Goal: Task Accomplishment & Management: Use online tool/utility

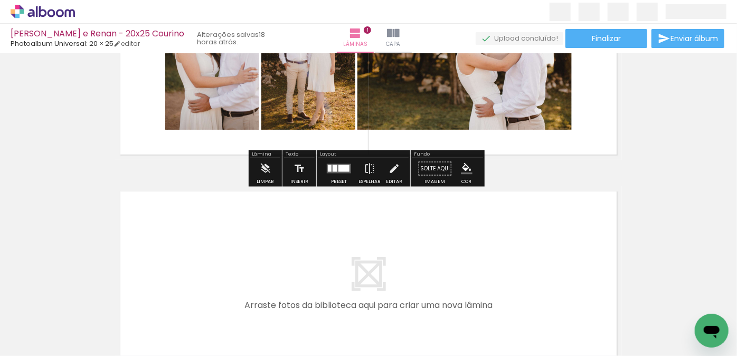
scroll to position [192, 0]
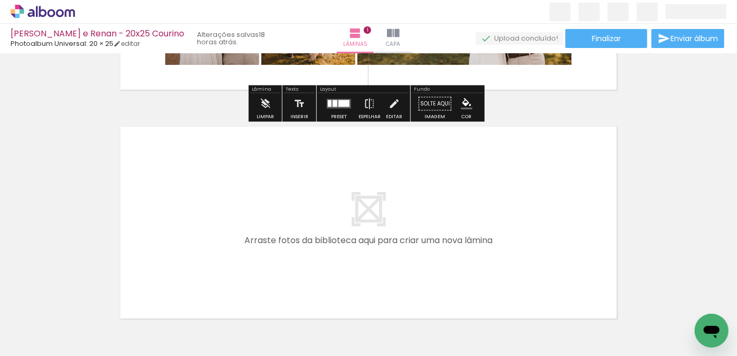
click at [25, 322] on input "Todas as fotos" at bounding box center [30, 324] width 40 height 9
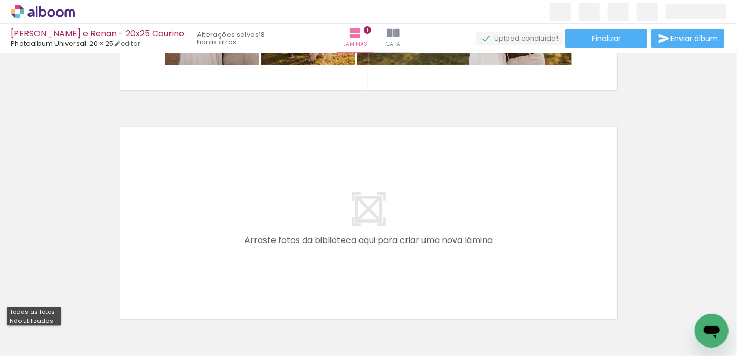
click at [0, 0] on slot "Não utilizadas" at bounding box center [0, 0] width 0 height 0
type input "Não utilizadas"
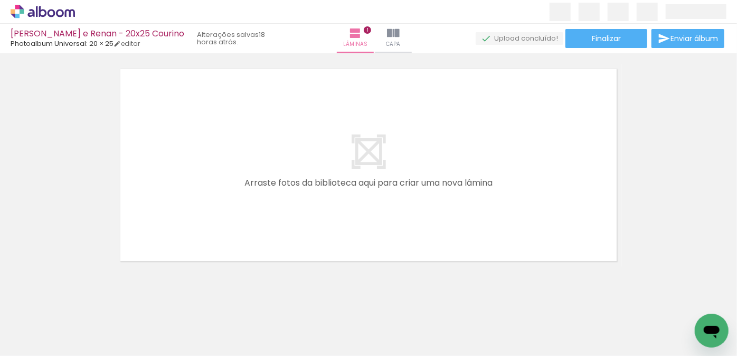
scroll to position [262, 0]
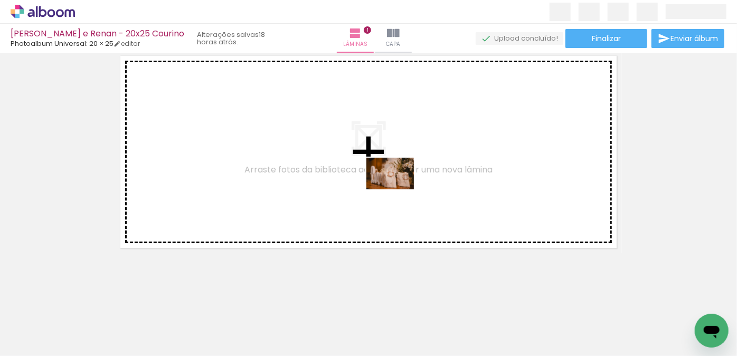
drag, startPoint x: 578, startPoint y: 319, endPoint x: 398, endPoint y: 189, distance: 221.9
click at [398, 189] on quentale-workspace at bounding box center [368, 178] width 737 height 356
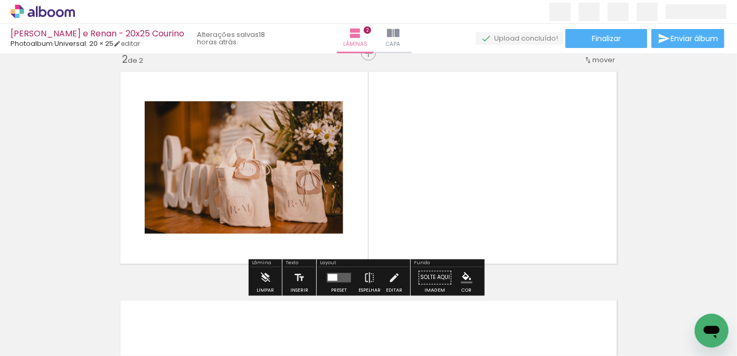
scroll to position [242, 0]
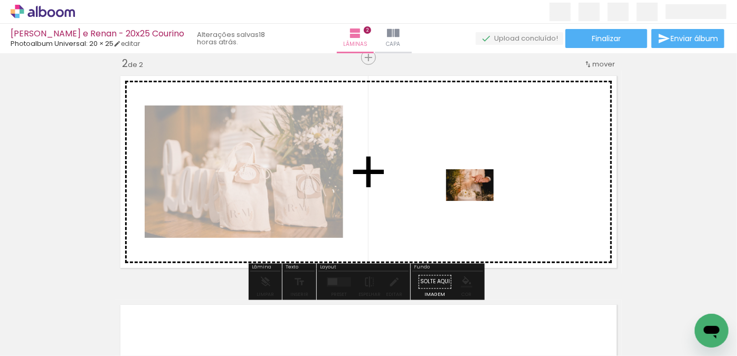
drag, startPoint x: 651, startPoint y: 321, endPoint x: 478, endPoint y: 201, distance: 211.3
click at [478, 201] on quentale-workspace at bounding box center [368, 178] width 737 height 356
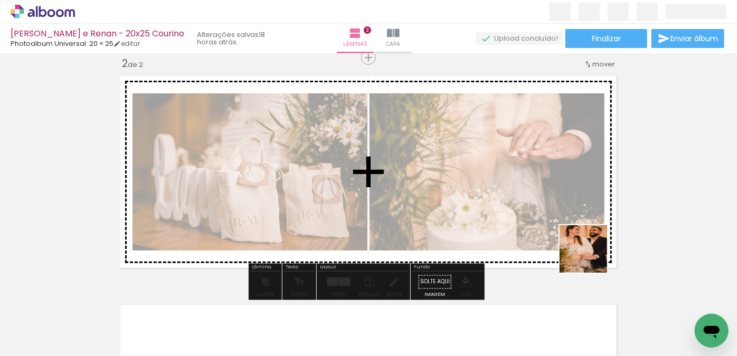
drag, startPoint x: 700, startPoint y: 306, endPoint x: 524, endPoint y: 210, distance: 201.2
click at [524, 210] on quentale-workspace at bounding box center [368, 178] width 737 height 356
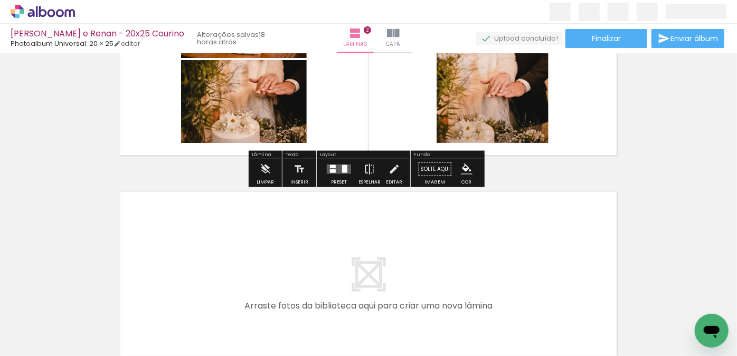
scroll to position [434, 0]
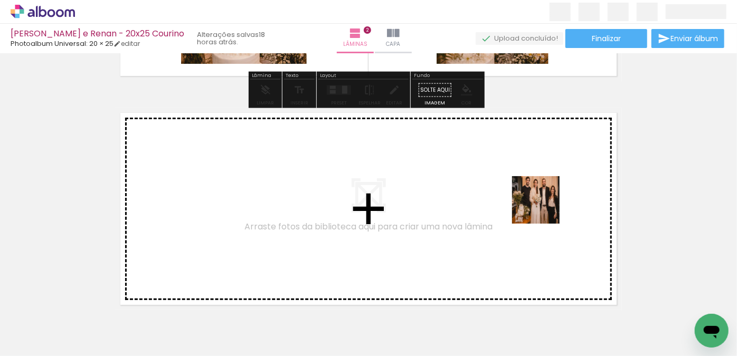
drag, startPoint x: 680, startPoint y: 315, endPoint x: 540, endPoint y: 206, distance: 176.4
click at [540, 206] on quentale-workspace at bounding box center [368, 178] width 737 height 356
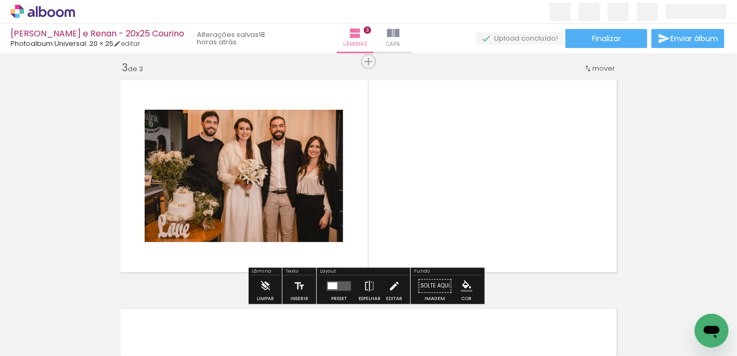
scroll to position [471, 0]
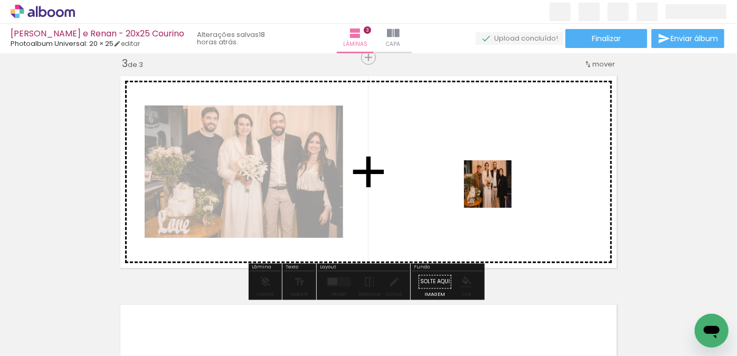
drag, startPoint x: 635, startPoint y: 314, endPoint x: 496, endPoint y: 192, distance: 184.7
click at [496, 192] on quentale-workspace at bounding box center [368, 178] width 737 height 356
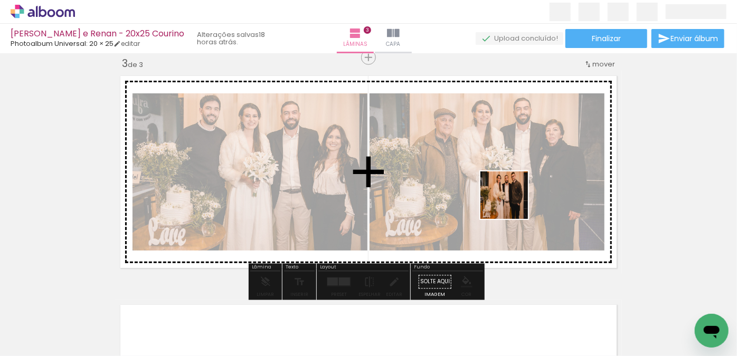
drag, startPoint x: 584, startPoint y: 324, endPoint x: 514, endPoint y: 208, distance: 135.4
click at [512, 203] on quentale-workspace at bounding box center [368, 178] width 737 height 356
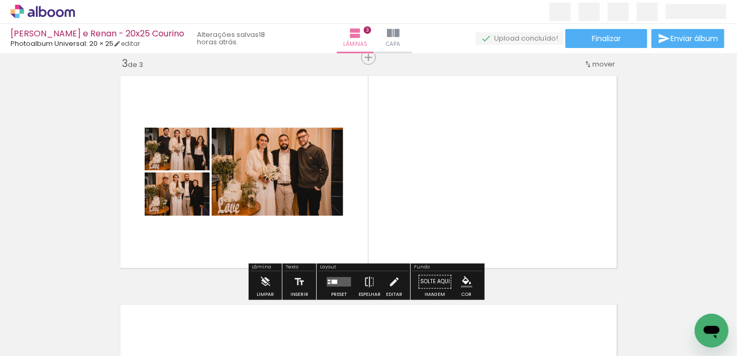
drag, startPoint x: 626, startPoint y: 307, endPoint x: 529, endPoint y: 225, distance: 127.3
click at [529, 225] on quentale-workspace at bounding box center [368, 178] width 737 height 356
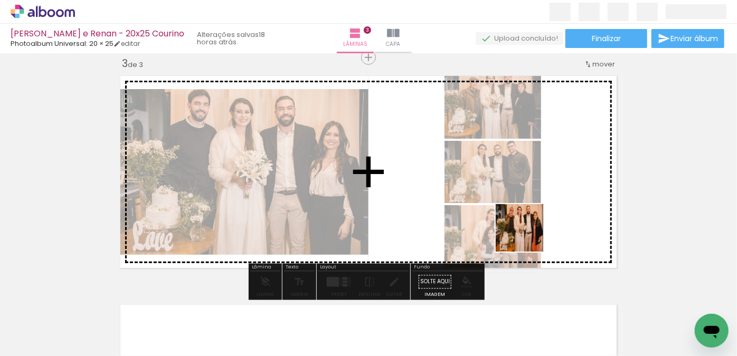
drag, startPoint x: 599, startPoint y: 311, endPoint x: 539, endPoint y: 246, distance: 88.5
click at [518, 223] on quentale-workspace at bounding box center [368, 178] width 737 height 356
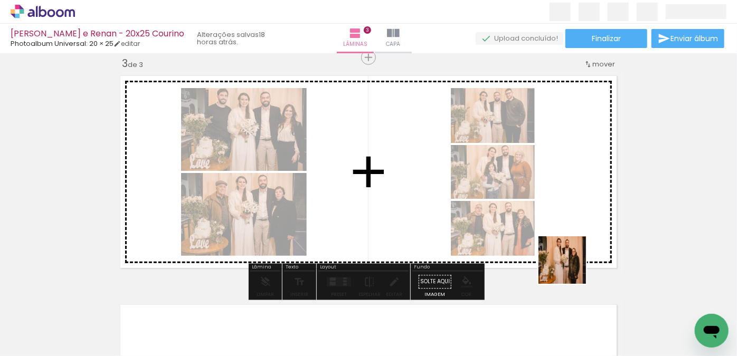
drag, startPoint x: 570, startPoint y: 268, endPoint x: 550, endPoint y: 234, distance: 39.0
click at [549, 232] on quentale-workspace at bounding box center [368, 178] width 737 height 356
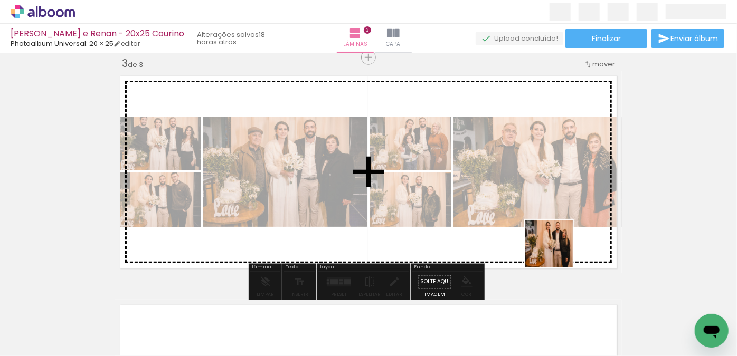
drag, startPoint x: 586, startPoint y: 306, endPoint x: 529, endPoint y: 217, distance: 105.4
click at [529, 217] on quentale-workspace at bounding box center [368, 178] width 737 height 356
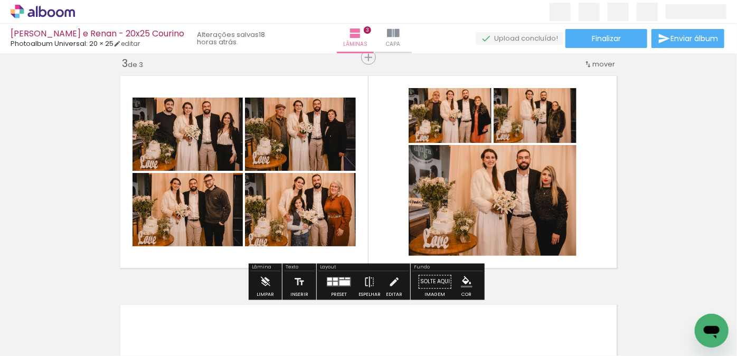
drag, startPoint x: 596, startPoint y: 316, endPoint x: 531, endPoint y: 239, distance: 100.4
click at [524, 222] on quentale-workspace at bounding box center [368, 178] width 737 height 356
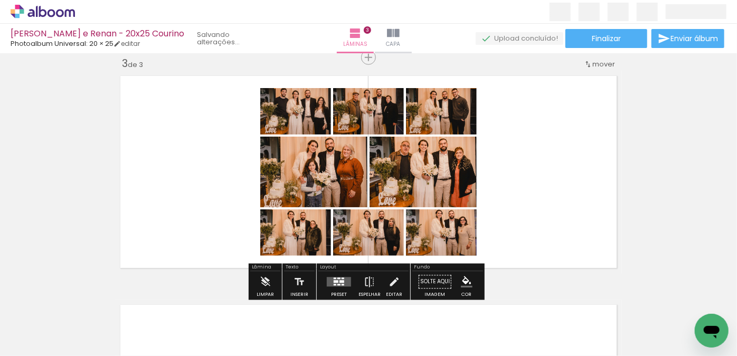
scroll to position [0, 2663]
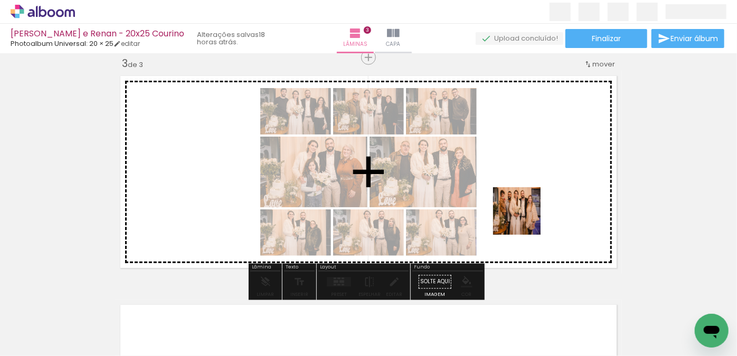
drag, startPoint x: 577, startPoint y: 308, endPoint x: 525, endPoint y: 219, distance: 102.9
click at [525, 219] on quentale-workspace at bounding box center [368, 178] width 737 height 356
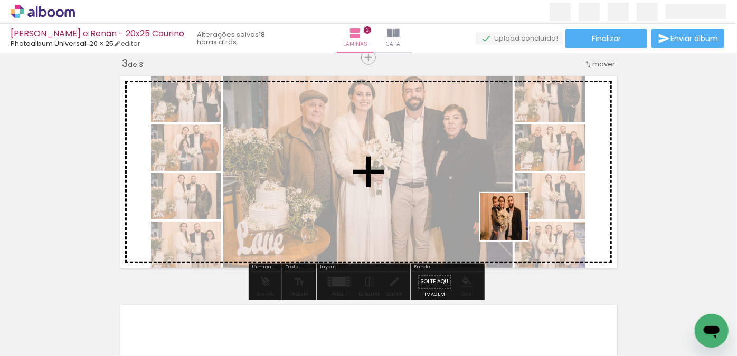
drag, startPoint x: 581, startPoint y: 302, endPoint x: 512, endPoint y: 225, distance: 103.5
click at [512, 225] on quentale-workspace at bounding box center [368, 178] width 737 height 356
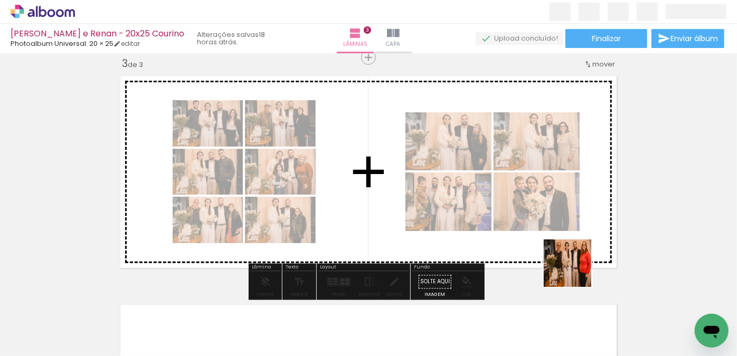
drag, startPoint x: 606, startPoint y: 291, endPoint x: 485, endPoint y: 211, distance: 145.8
click at [485, 211] on quentale-workspace at bounding box center [368, 178] width 737 height 356
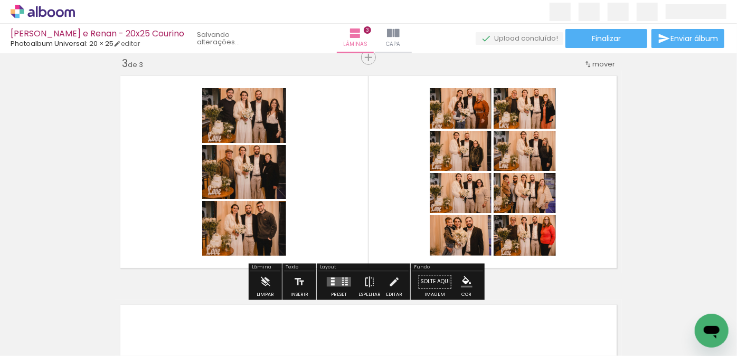
scroll to position [0, 2485]
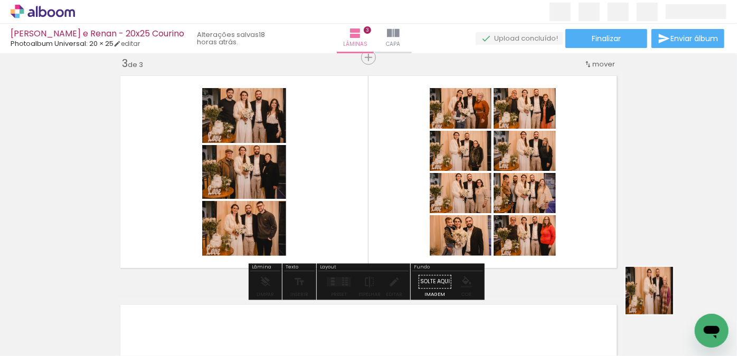
drag, startPoint x: 692, startPoint y: 315, endPoint x: 469, endPoint y: 220, distance: 242.9
click at [458, 211] on quentale-workspace at bounding box center [368, 178] width 737 height 356
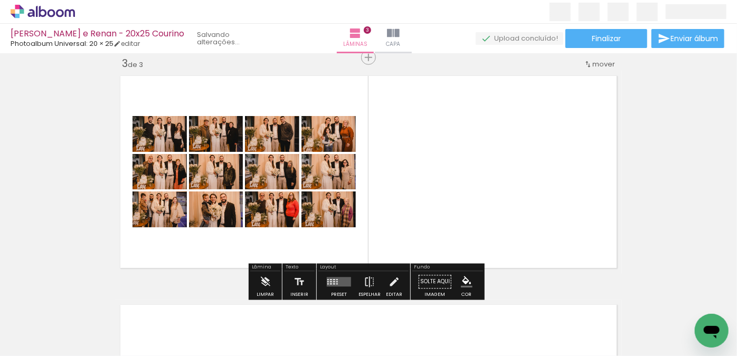
scroll to position [0, 2426]
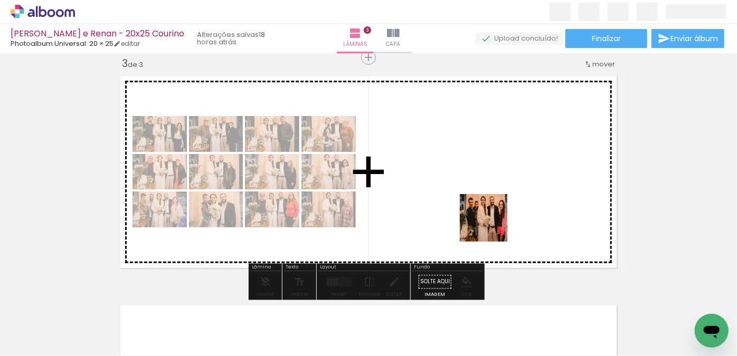
drag, startPoint x: 677, startPoint y: 316, endPoint x: 491, endPoint y: 226, distance: 206.3
click at [491, 226] on quentale-workspace at bounding box center [368, 178] width 737 height 356
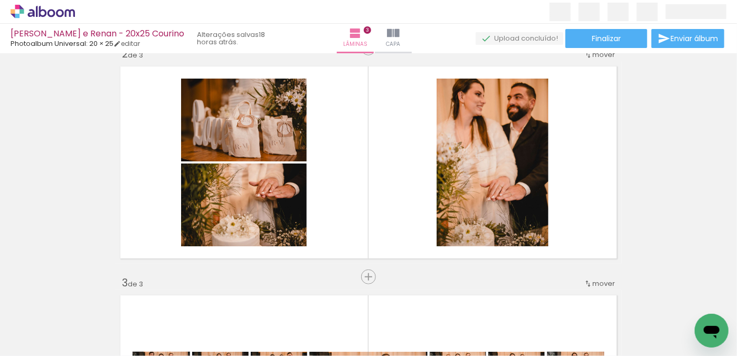
scroll to position [232, 0]
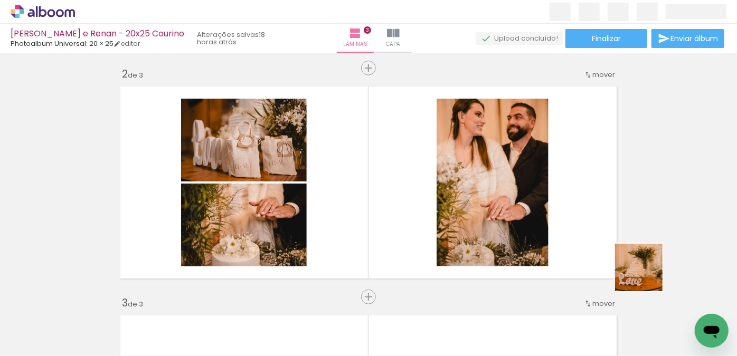
drag, startPoint x: 690, startPoint y: 298, endPoint x: 507, endPoint y: 195, distance: 209.8
click at [525, 211] on quentale-workspace at bounding box center [368, 178] width 737 height 356
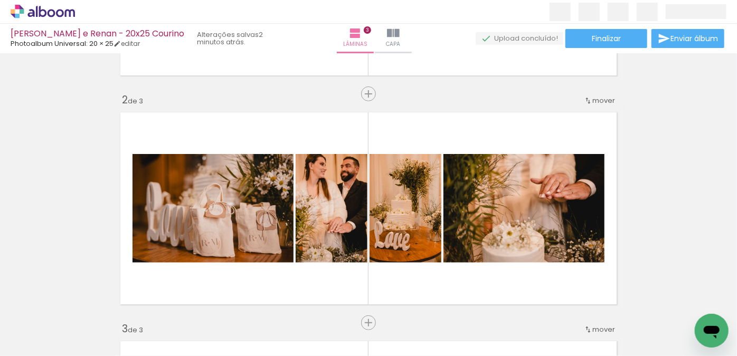
scroll to position [88, 0]
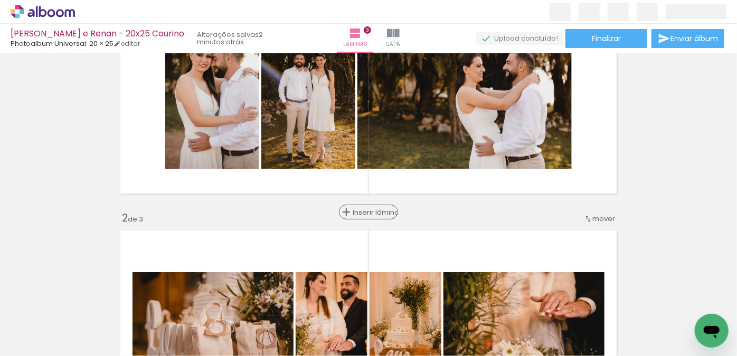
click at [359, 211] on span "Inserir lâmina" at bounding box center [373, 212] width 41 height 7
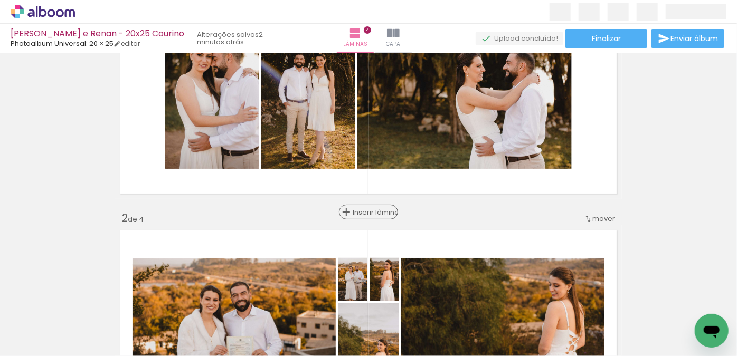
scroll to position [0, 2012]
click at [366, 210] on span "Inserir lâmina" at bounding box center [373, 212] width 41 height 7
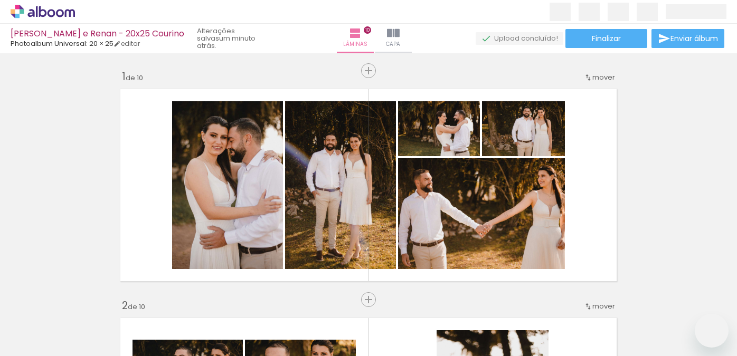
click at [231, 251] on quentale-workspace at bounding box center [368, 178] width 737 height 356
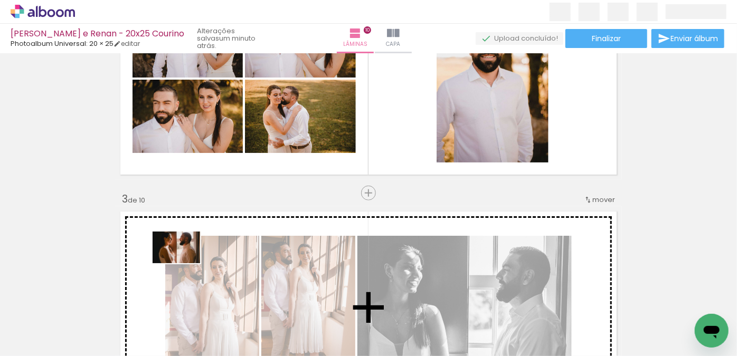
drag, startPoint x: 177, startPoint y: 326, endPoint x: 184, endPoint y: 263, distance: 62.7
click at [184, 263] on quentale-workspace at bounding box center [368, 178] width 737 height 356
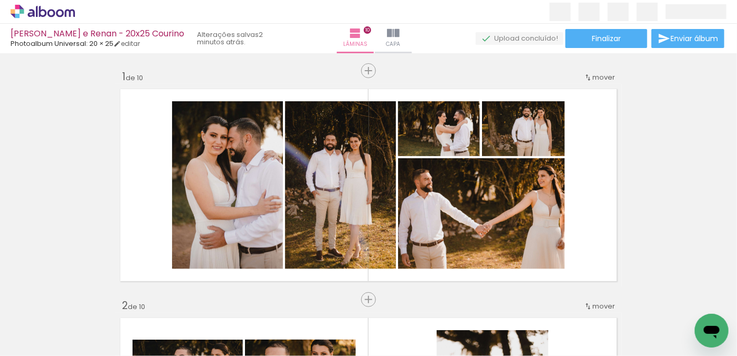
scroll to position [336, 0]
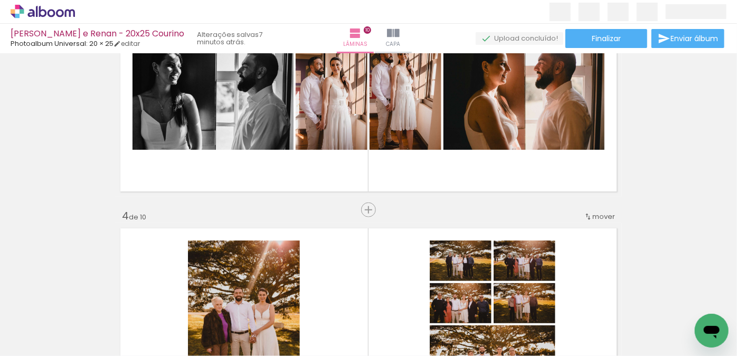
scroll to position [528, 0]
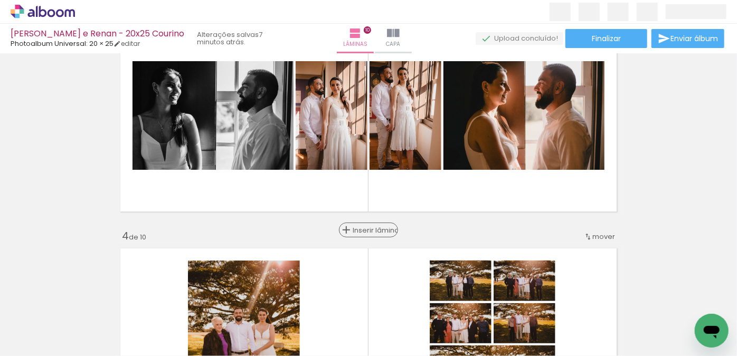
click at [364, 230] on span "Inserir lâmina" at bounding box center [373, 230] width 41 height 7
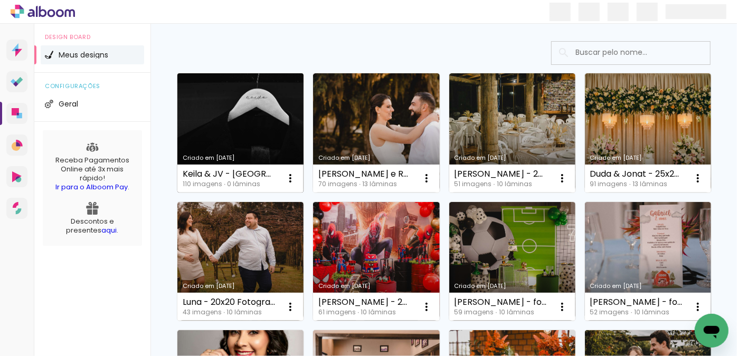
scroll to position [48, 0]
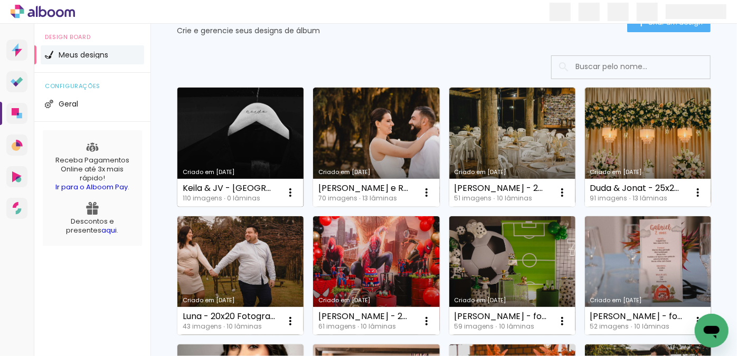
click at [248, 154] on link "Criado em [DATE]" at bounding box center [240, 147] width 126 height 119
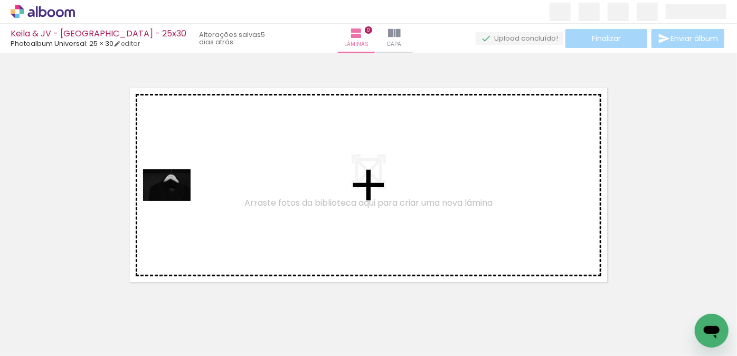
drag, startPoint x: 108, startPoint y: 319, endPoint x: 175, endPoint y: 201, distance: 135.9
click at [175, 201] on quentale-workspace at bounding box center [368, 178] width 737 height 356
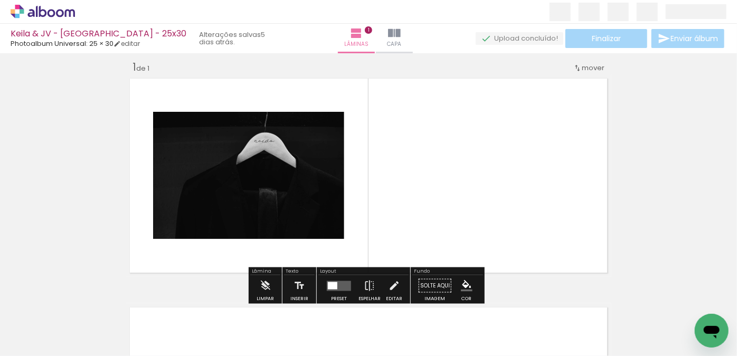
scroll to position [13, 0]
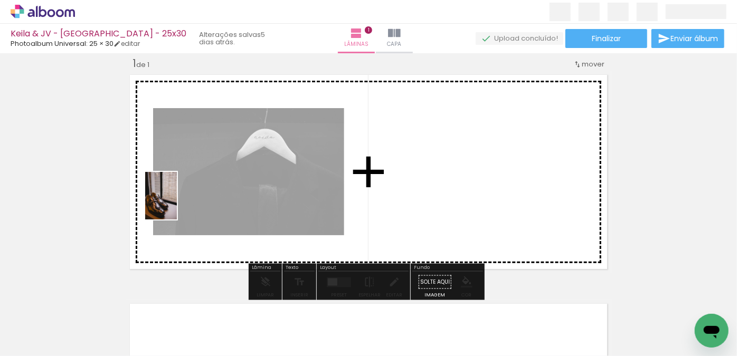
drag, startPoint x: 157, startPoint y: 323, endPoint x: 180, endPoint y: 201, distance: 124.0
click at [178, 202] on quentale-workspace at bounding box center [368, 178] width 737 height 356
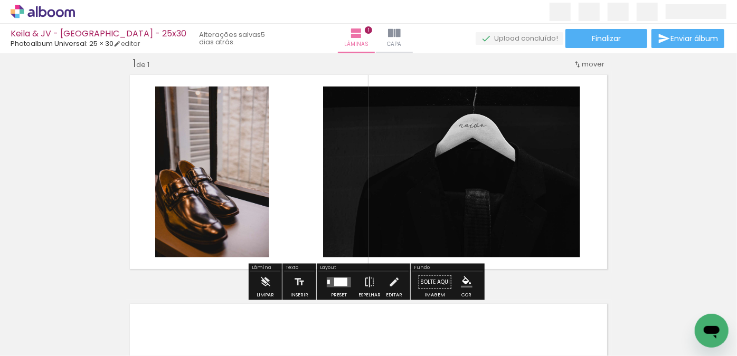
drag, startPoint x: 214, startPoint y: 310, endPoint x: 238, endPoint y: 205, distance: 107.7
click at [238, 205] on quentale-workspace at bounding box center [368, 178] width 737 height 356
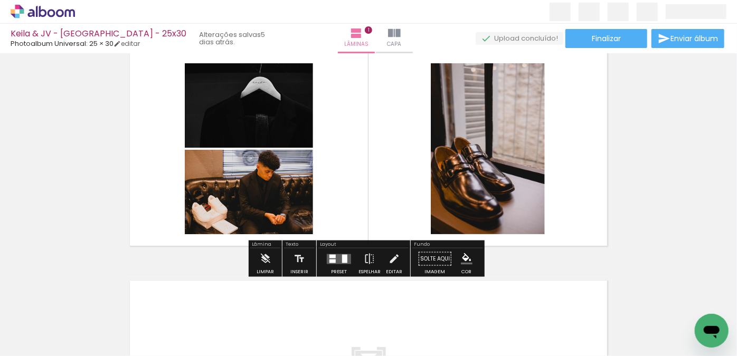
scroll to position [0, 0]
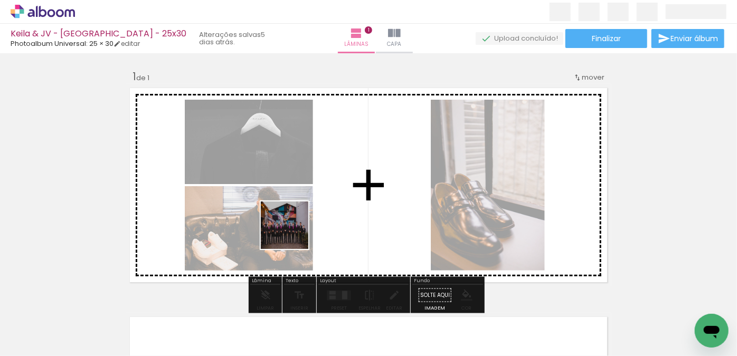
drag, startPoint x: 290, startPoint y: 309, endPoint x: 292, endPoint y: 253, distance: 56.0
click at [292, 233] on quentale-workspace at bounding box center [368, 178] width 737 height 356
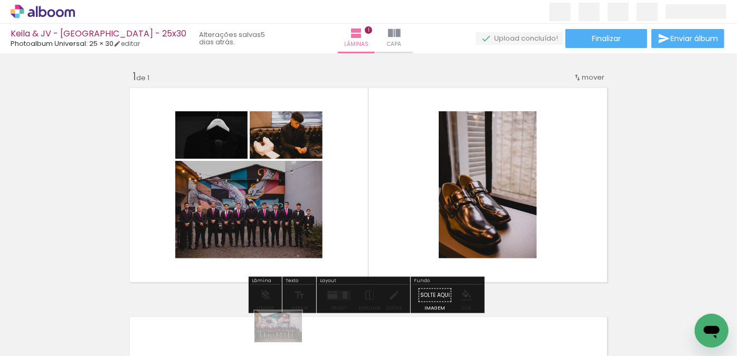
drag, startPoint x: 291, startPoint y: 317, endPoint x: 286, endPoint y: 343, distance: 26.9
click at [286, 338] on div at bounding box center [283, 320] width 52 height 35
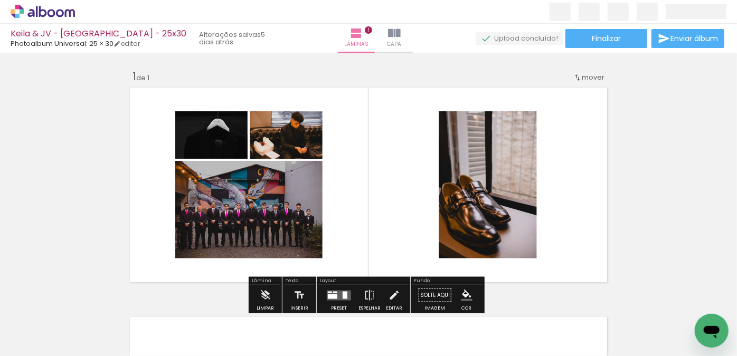
drag, startPoint x: 341, startPoint y: 268, endPoint x: 342, endPoint y: 238, distance: 30.1
click at [342, 238] on quentale-workspace at bounding box center [368, 178] width 737 height 356
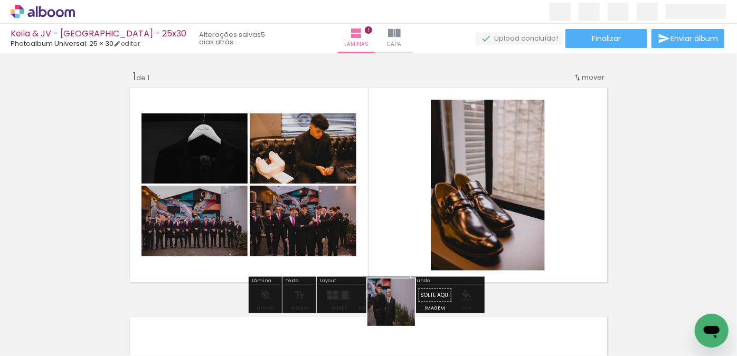
drag, startPoint x: 399, startPoint y: 310, endPoint x: 405, endPoint y: 228, distance: 82.6
click at [405, 255] on quentale-workspace at bounding box center [368, 178] width 737 height 356
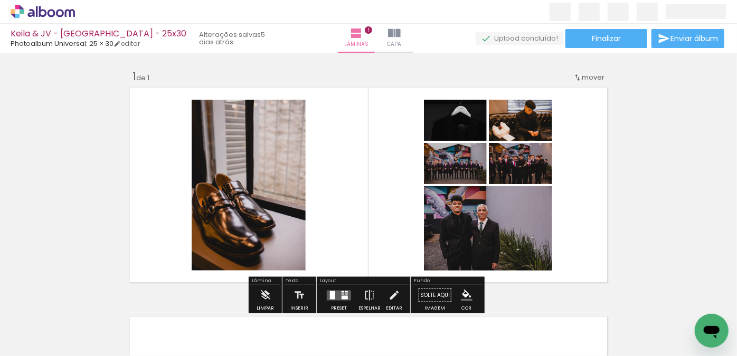
click at [83, 303] on iron-icon at bounding box center [82, 299] width 11 height 11
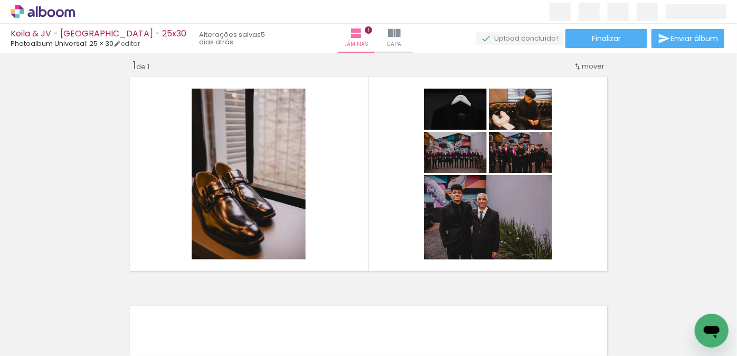
scroll to position [13, 0]
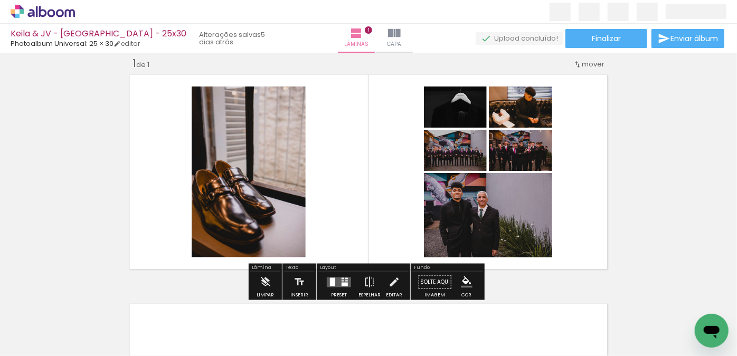
click at [84, 300] on iron-icon at bounding box center [82, 299] width 11 height 11
click at [24, 324] on input "Todas as fotos" at bounding box center [30, 324] width 40 height 9
click at [51, 325] on paper-item "Não utilizadas" at bounding box center [34, 321] width 54 height 9
type input "Não utilizadas"
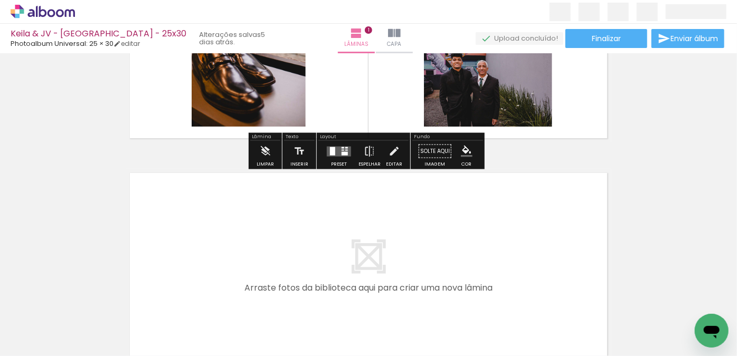
scroll to position [157, 0]
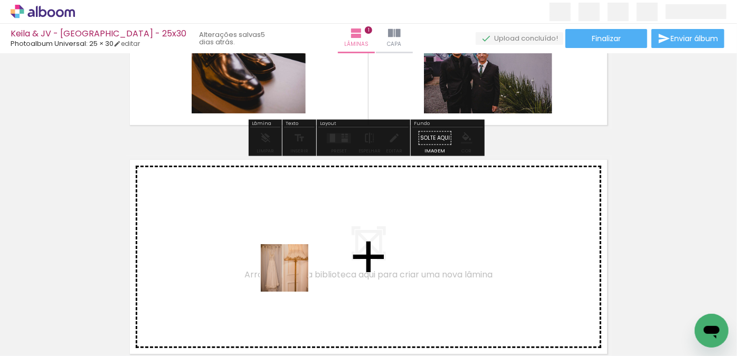
drag, startPoint x: 274, startPoint y: 318, endPoint x: 308, endPoint y: 242, distance: 83.2
click at [308, 242] on quentale-workspace at bounding box center [368, 178] width 737 height 356
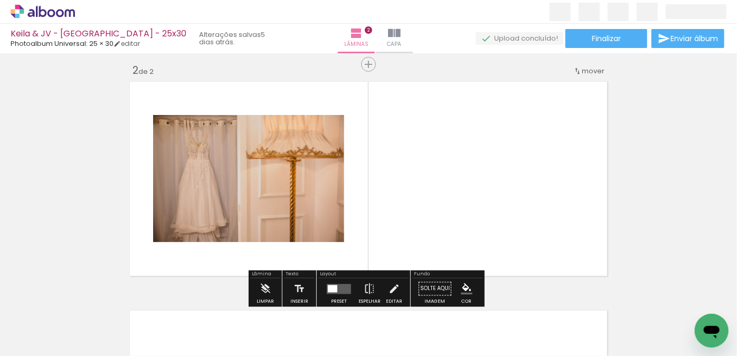
scroll to position [242, 0]
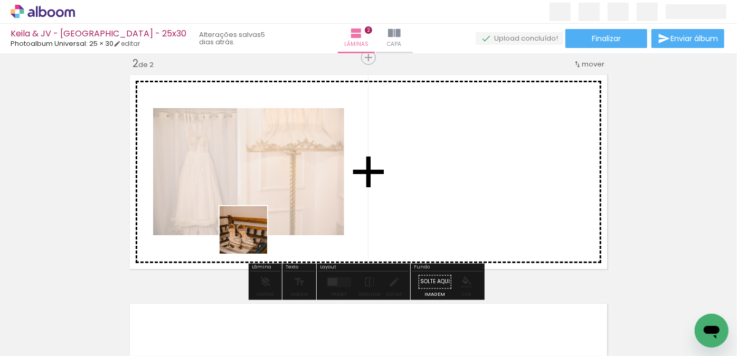
drag, startPoint x: 217, startPoint y: 308, endPoint x: 231, endPoint y: 270, distance: 40.4
click at [264, 213] on quentale-workspace at bounding box center [368, 178] width 737 height 356
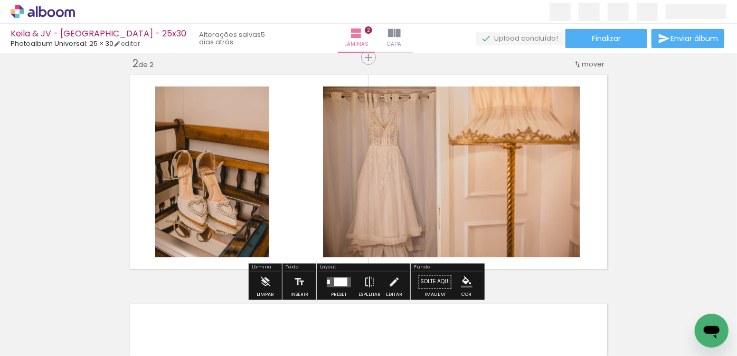
drag, startPoint x: 184, startPoint y: 314, endPoint x: 198, endPoint y: 272, distance: 43.4
click at [248, 216] on quentale-workspace at bounding box center [368, 178] width 737 height 356
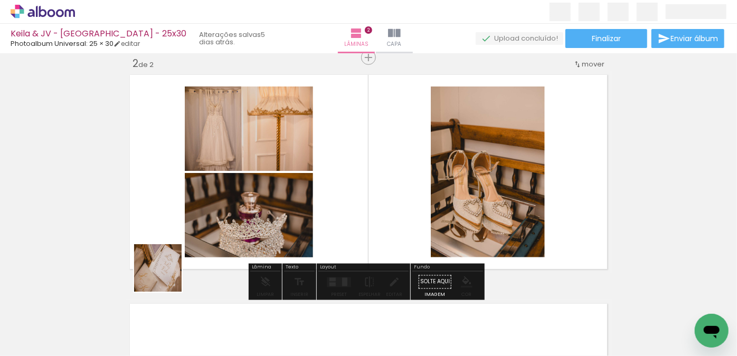
drag, startPoint x: 115, startPoint y: 317, endPoint x: 257, endPoint y: 219, distance: 172.3
click at [254, 220] on quentale-workspace at bounding box center [368, 178] width 737 height 356
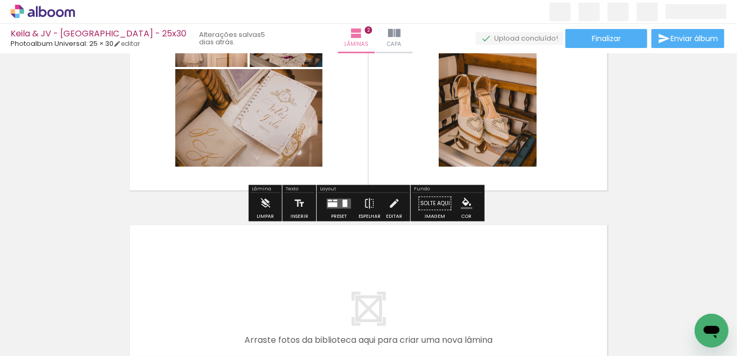
scroll to position [386, 0]
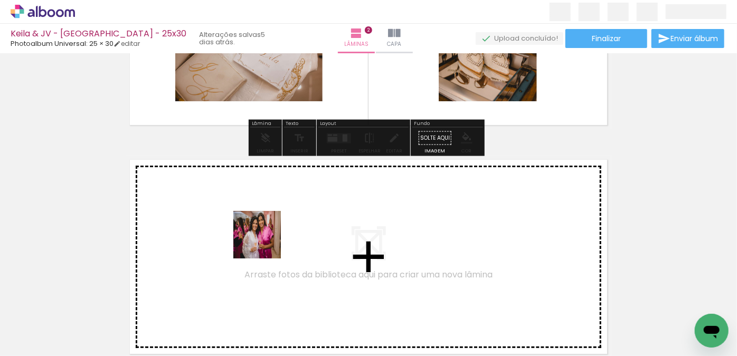
drag, startPoint x: 258, startPoint y: 258, endPoint x: 265, endPoint y: 243, distance: 17.0
click at [265, 243] on quentale-workspace at bounding box center [368, 178] width 737 height 356
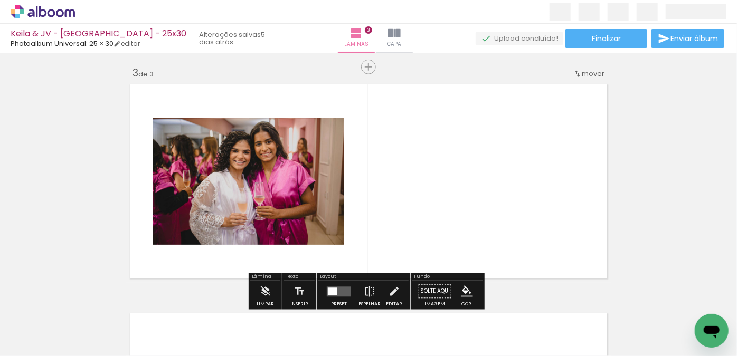
scroll to position [471, 0]
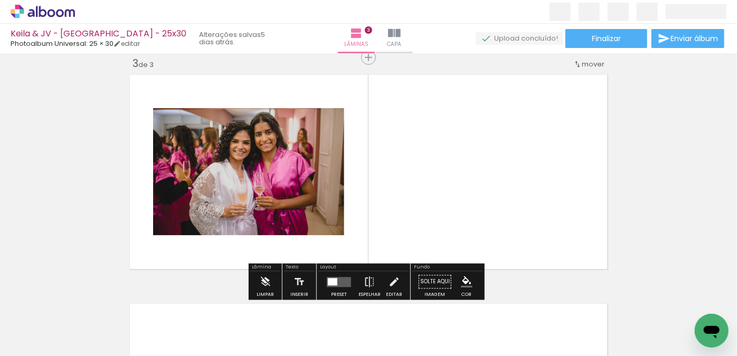
drag, startPoint x: 184, startPoint y: 281, endPoint x: 191, endPoint y: 267, distance: 15.6
click at [233, 233] on quentale-workspace at bounding box center [368, 178] width 737 height 356
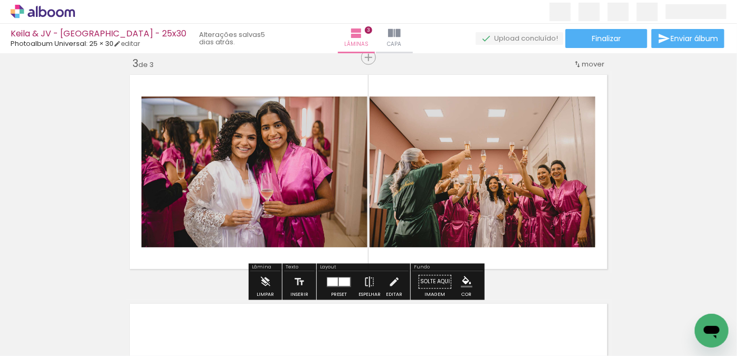
drag, startPoint x: 120, startPoint y: 324, endPoint x: 241, endPoint y: 197, distance: 174.7
click at [241, 197] on quentale-workspace at bounding box center [368, 178] width 737 height 356
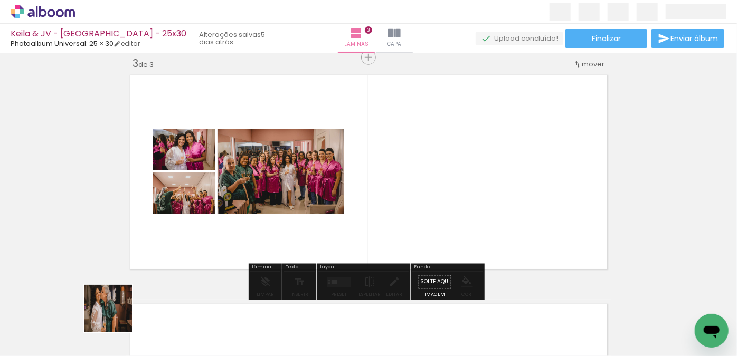
drag, startPoint x: 111, startPoint y: 324, endPoint x: 203, endPoint y: 233, distance: 128.8
click at [225, 204] on quentale-workspace at bounding box center [368, 178] width 737 height 356
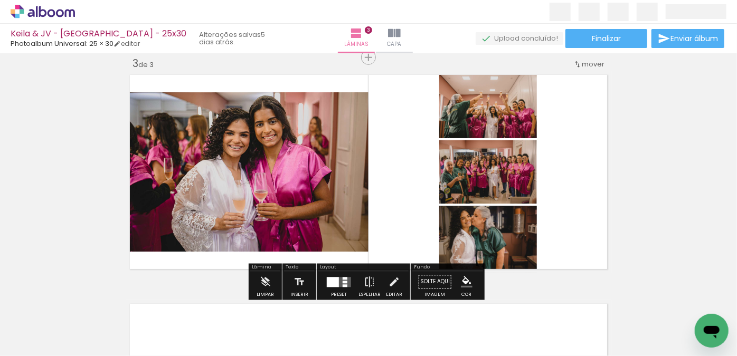
drag, startPoint x: 108, startPoint y: 318, endPoint x: 194, endPoint y: 222, distance: 128.2
click at [204, 197] on quentale-workspace at bounding box center [368, 178] width 737 height 356
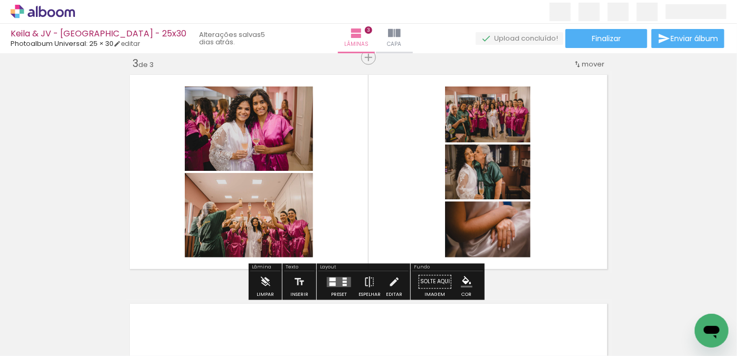
drag, startPoint x: 124, startPoint y: 313, endPoint x: 201, endPoint y: 215, distance: 124.4
click at [208, 208] on quentale-workspace at bounding box center [368, 178] width 737 height 356
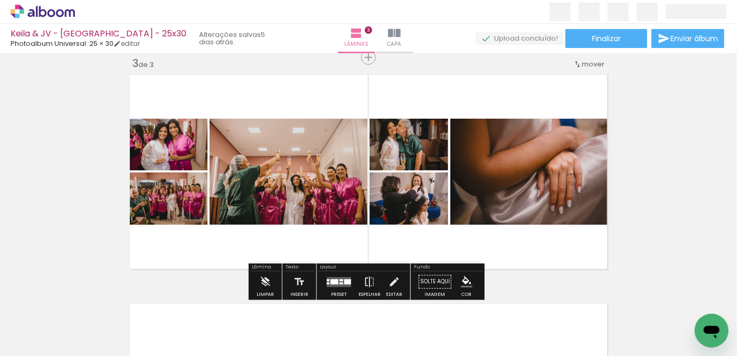
drag, startPoint x: 118, startPoint y: 299, endPoint x: 197, endPoint y: 226, distance: 107.6
click at [212, 195] on quentale-workspace at bounding box center [368, 178] width 737 height 356
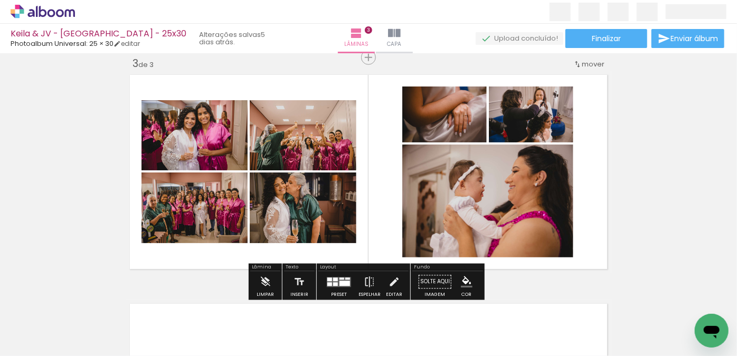
drag, startPoint x: 117, startPoint y: 313, endPoint x: 222, endPoint y: 208, distance: 147.8
click at [221, 209] on quentale-workspace at bounding box center [368, 178] width 737 height 356
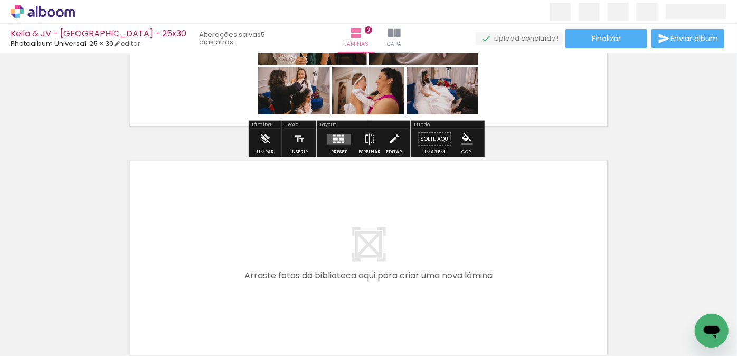
scroll to position [615, 0]
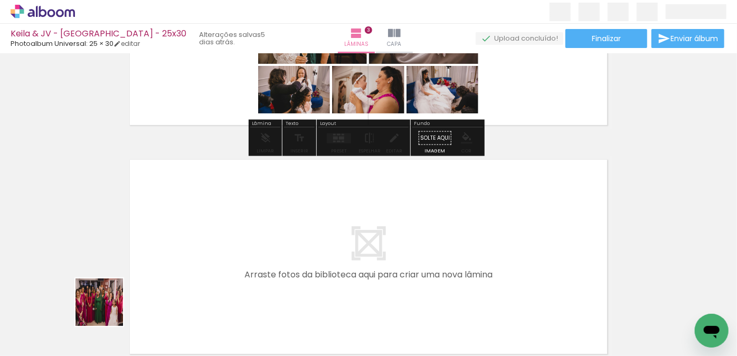
drag, startPoint x: 107, startPoint y: 310, endPoint x: 174, endPoint y: 242, distance: 95.5
click at [174, 242] on quentale-workspace at bounding box center [368, 178] width 737 height 356
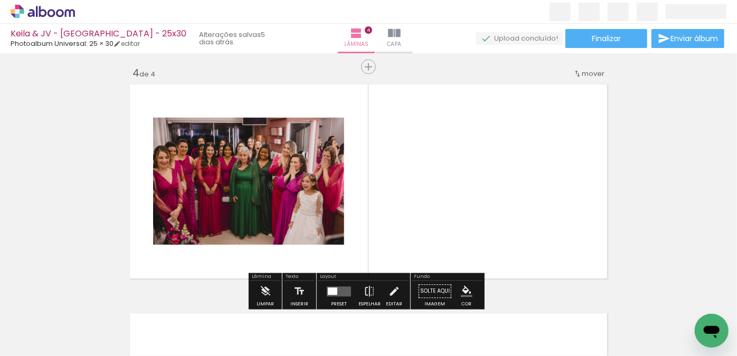
scroll to position [700, 0]
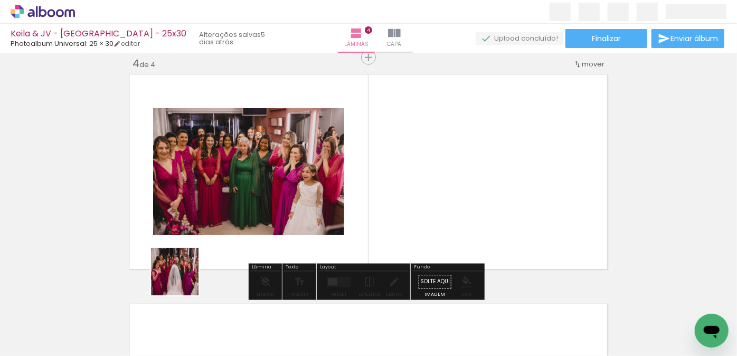
drag, startPoint x: 181, startPoint y: 282, endPoint x: 211, endPoint y: 224, distance: 64.9
click at [211, 224] on quentale-workspace at bounding box center [368, 178] width 737 height 356
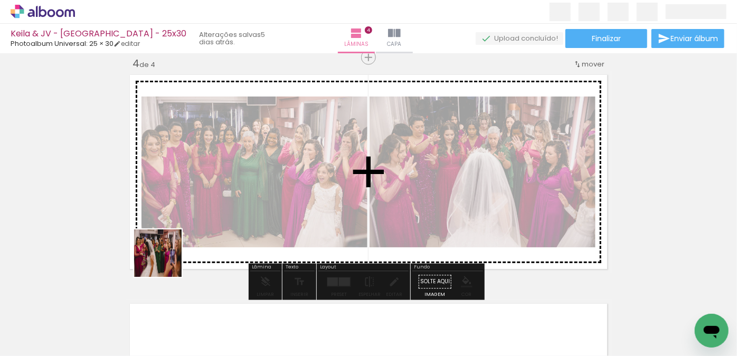
drag, startPoint x: 91, startPoint y: 325, endPoint x: 238, endPoint y: 210, distance: 185.7
click at [236, 211] on quentale-workspace at bounding box center [368, 178] width 737 height 356
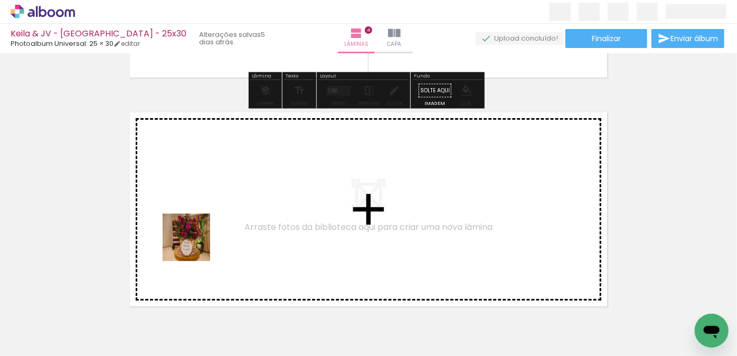
drag, startPoint x: 121, startPoint y: 326, endPoint x: 211, endPoint y: 233, distance: 129.5
click at [211, 233] on quentale-workspace at bounding box center [368, 178] width 737 height 356
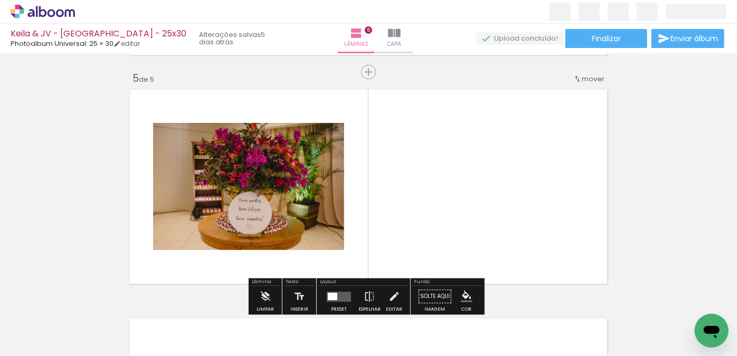
scroll to position [929, 0]
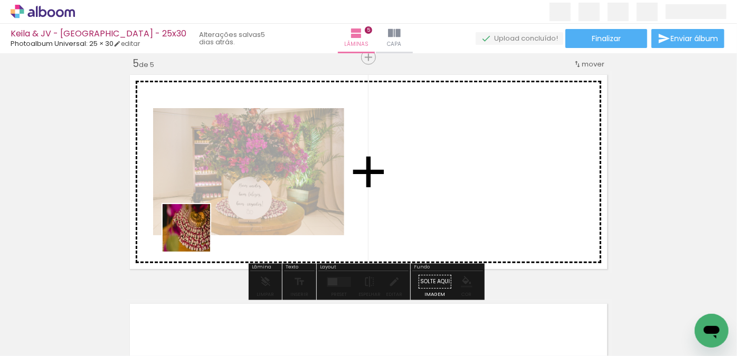
drag, startPoint x: 118, startPoint y: 313, endPoint x: 231, endPoint y: 208, distance: 153.8
click at [231, 208] on quentale-workspace at bounding box center [368, 178] width 737 height 356
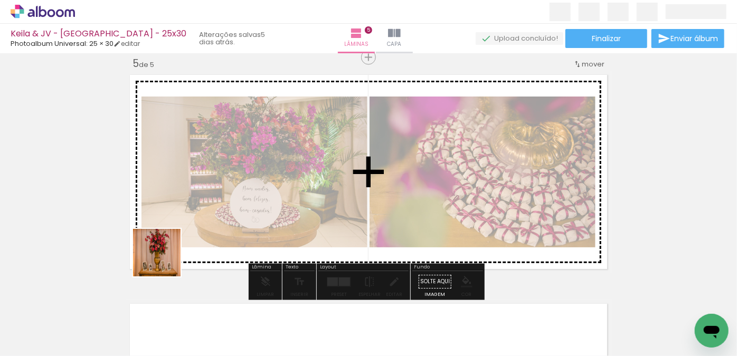
drag, startPoint x: 113, startPoint y: 315, endPoint x: 207, endPoint y: 246, distance: 116.2
click at [222, 214] on quentale-workspace at bounding box center [368, 178] width 737 height 356
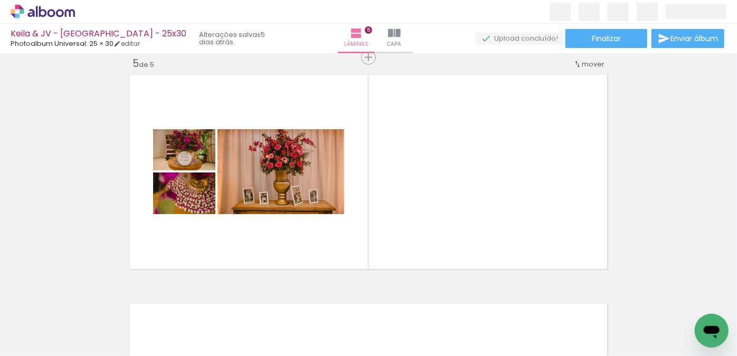
drag, startPoint x: 172, startPoint y: 321, endPoint x: 232, endPoint y: 274, distance: 76.0
click at [258, 239] on quentale-workspace at bounding box center [368, 178] width 737 height 356
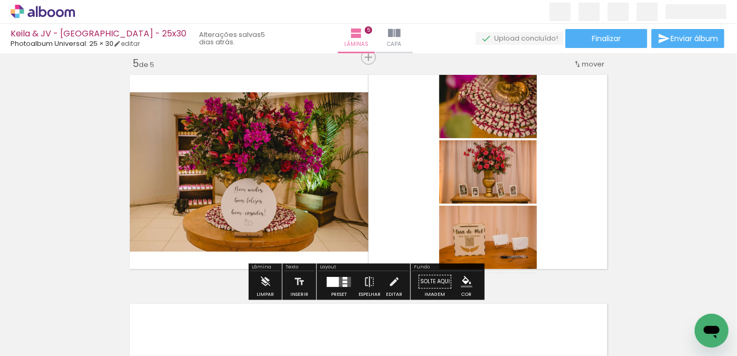
drag, startPoint x: 165, startPoint y: 314, endPoint x: 217, endPoint y: 239, distance: 91.8
click at [252, 206] on quentale-workspace at bounding box center [368, 178] width 737 height 356
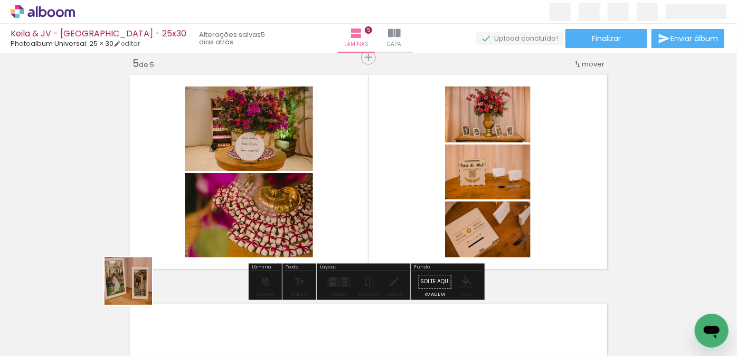
drag, startPoint x: 115, startPoint y: 318, endPoint x: 228, endPoint y: 221, distance: 149.0
click at [226, 222] on quentale-workspace at bounding box center [368, 178] width 737 height 356
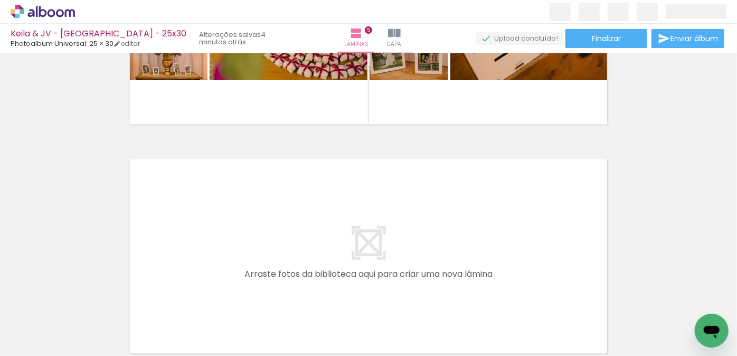
scroll to position [1082, 0]
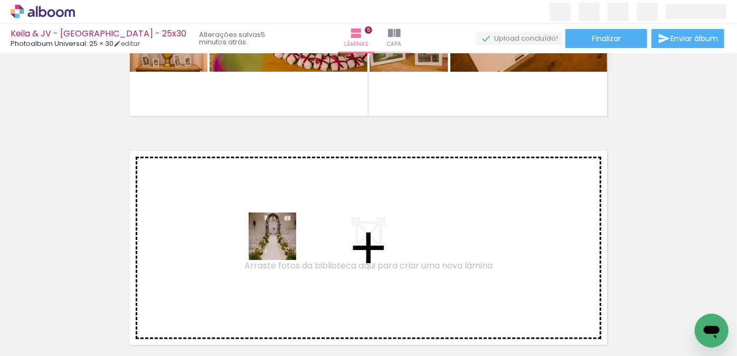
drag, startPoint x: 250, startPoint y: 322, endPoint x: 281, endPoint y: 241, distance: 87.2
click at [281, 241] on quentale-workspace at bounding box center [368, 178] width 737 height 356
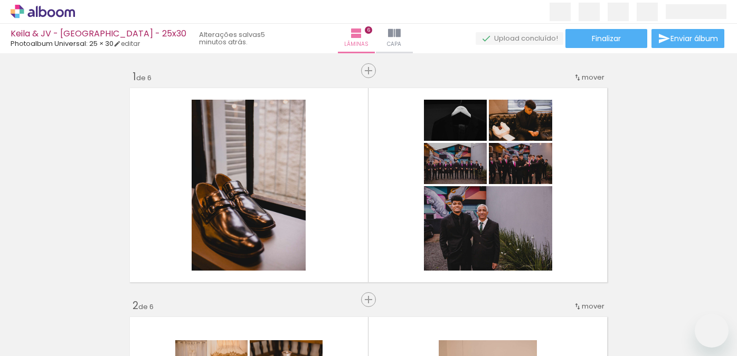
click at [243, 217] on quentale-workspace at bounding box center [368, 178] width 737 height 356
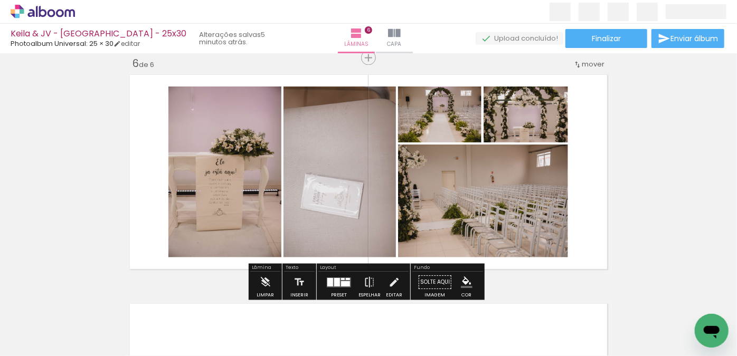
scroll to position [0, 876]
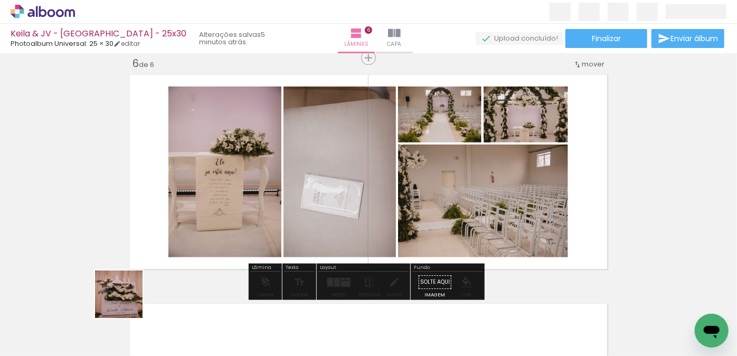
drag, startPoint x: 113, startPoint y: 316, endPoint x: 197, endPoint y: 269, distance: 95.7
click at [248, 204] on quentale-workspace at bounding box center [368, 178] width 737 height 356
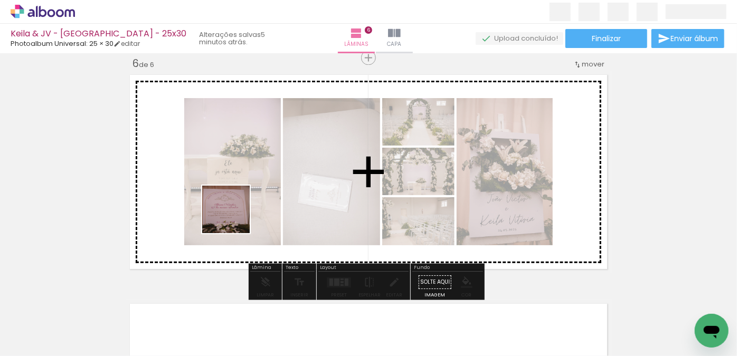
drag, startPoint x: 129, startPoint y: 319, endPoint x: 257, endPoint y: 223, distance: 159.5
click at [236, 216] on quentale-workspace at bounding box center [368, 178] width 737 height 356
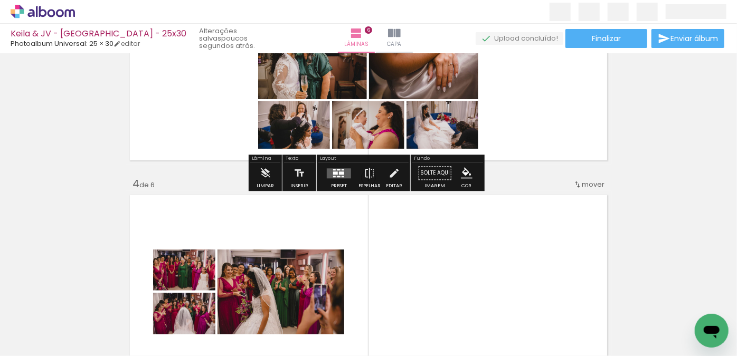
scroll to position [583, 0]
